Goal: Task Accomplishment & Management: Manage account settings

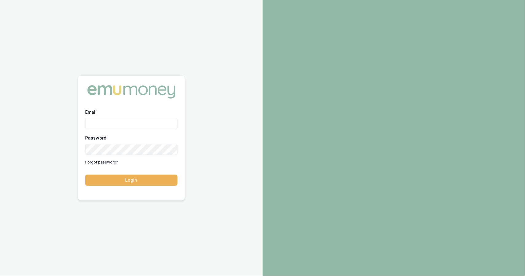
click at [120, 123] on input "Email" at bounding box center [131, 123] width 92 height 11
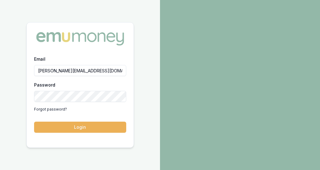
type input "jackson.fanfulla@emumoney.com.au"
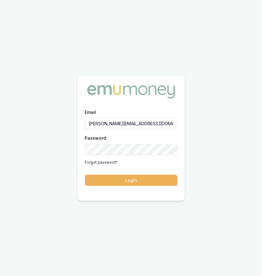
click at [85, 175] on button "Login" at bounding box center [131, 180] width 92 height 11
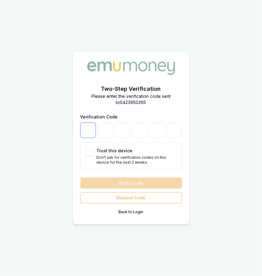
click at [90, 136] on input "number" at bounding box center [88, 130] width 15 height 15
type input "6"
type input "8"
type input "6"
type input "5"
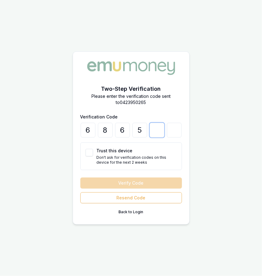
type input "0"
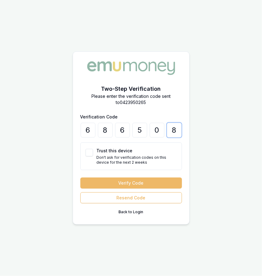
type input "8"
click at [160, 182] on button "Verify Code" at bounding box center [130, 182] width 101 height 11
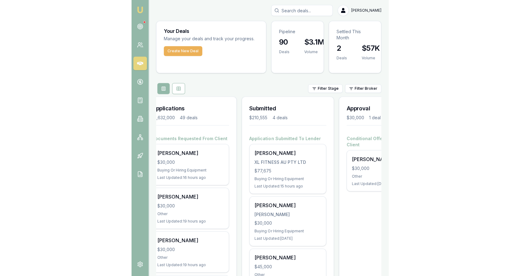
scroll to position [0, 143]
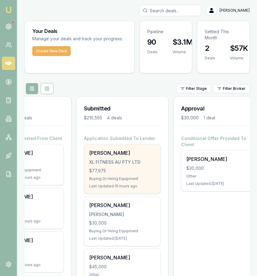
click at [139, 172] on div "$77,675" at bounding box center [122, 171] width 66 height 6
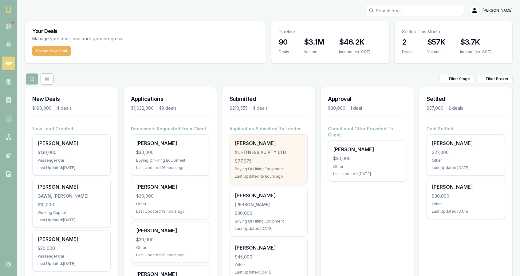
scroll to position [0, 0]
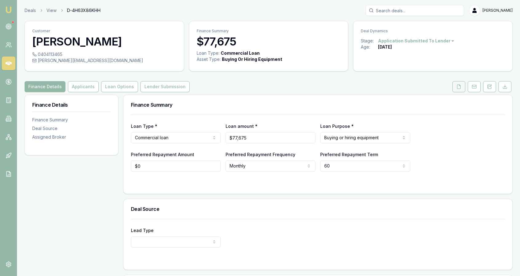
click at [257, 89] on button at bounding box center [459, 86] width 13 height 11
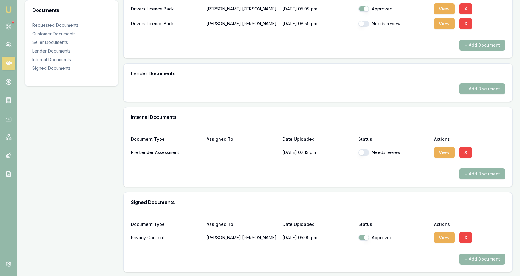
scroll to position [186, 0]
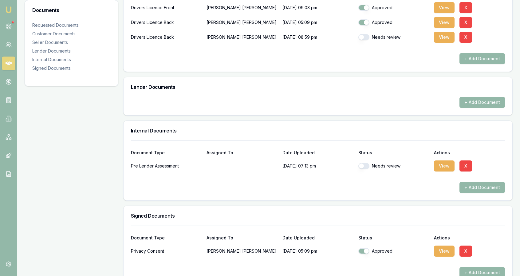
click at [257, 163] on button "button" at bounding box center [363, 166] width 11 height 6
checkbox input "true"
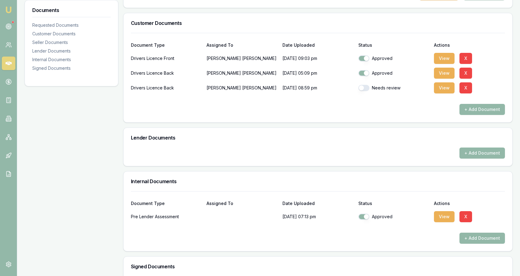
click at [257, 88] on button "button" at bounding box center [363, 88] width 11 height 6
checkbox input "true"
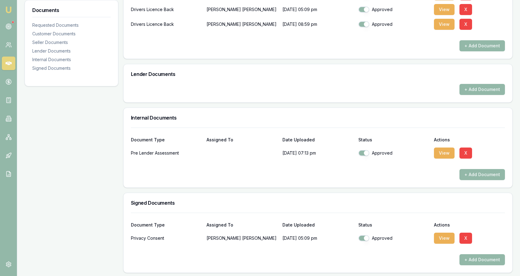
scroll to position [200, 0]
click at [120, 210] on div "Documents Requested Documents Customer Documents Seller Documents Lender Docume…" at bounding box center [269, 83] width 488 height 377
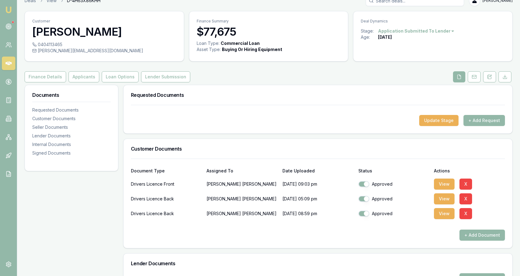
scroll to position [9, 0]
